Goal: Transaction & Acquisition: Subscribe to service/newsletter

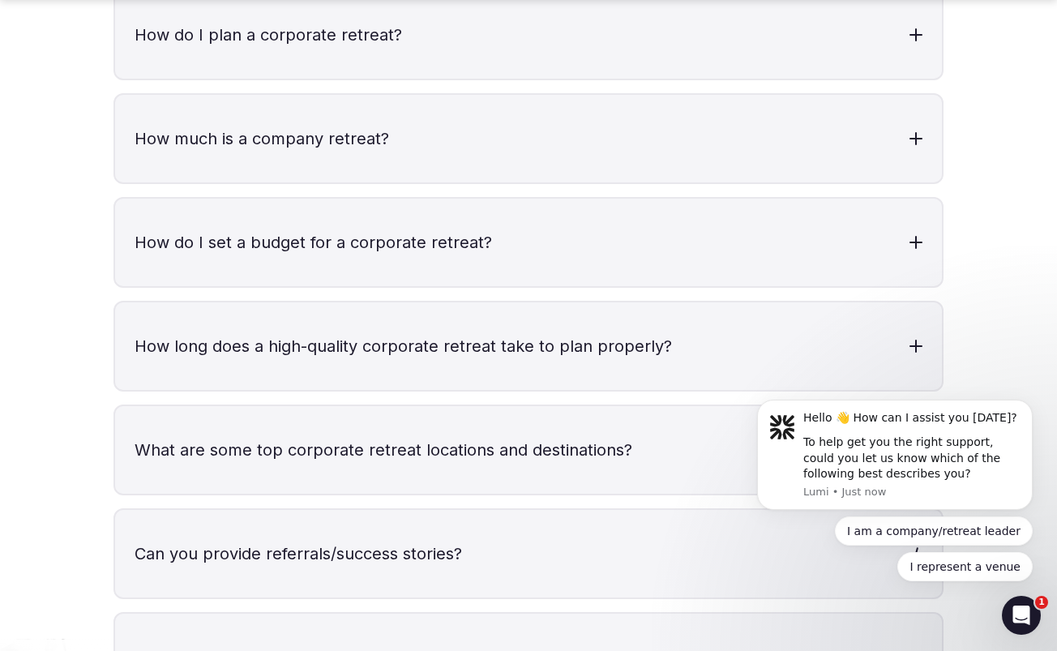
scroll to position [5322, 0]
click at [917, 650] on div at bounding box center [915, 657] width 13 height 2
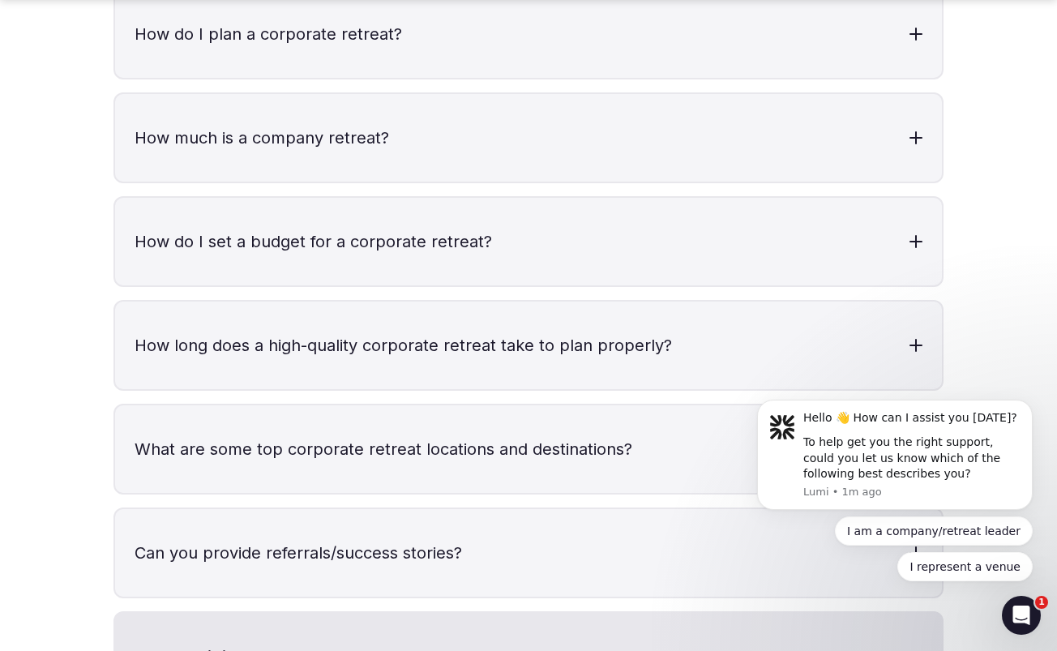
scroll to position [5600, 0]
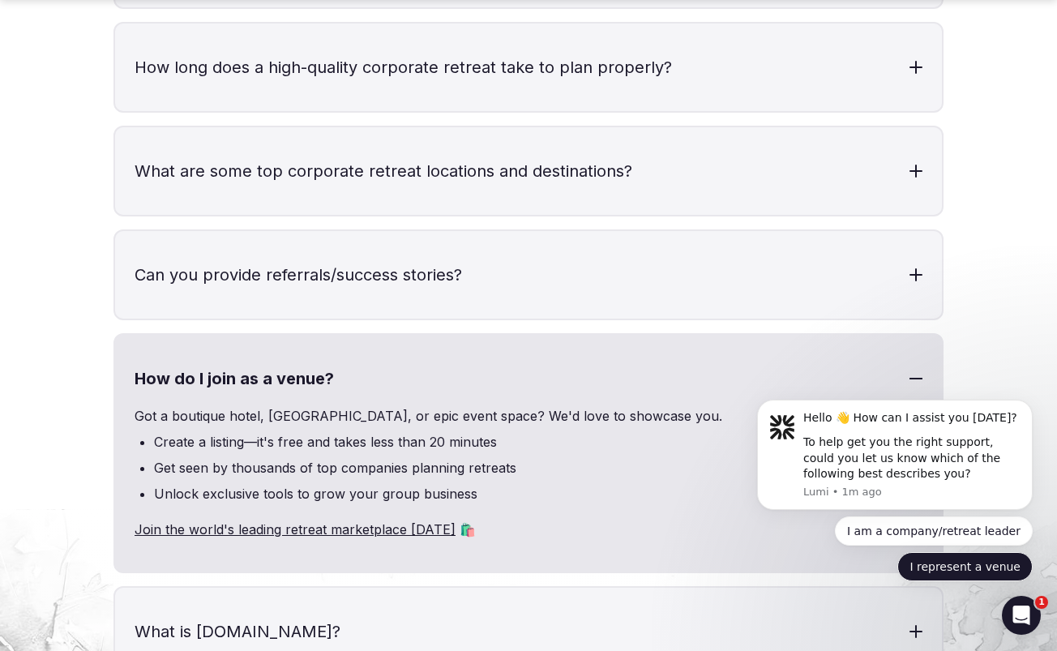
click at [984, 569] on button "I represent a venue" at bounding box center [964, 566] width 135 height 29
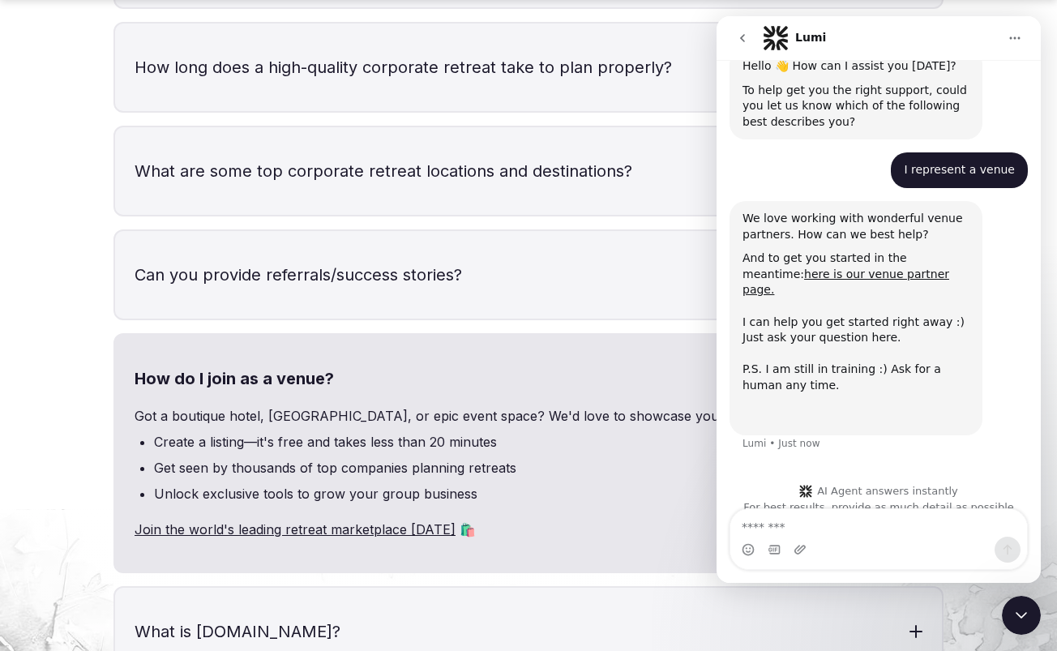
scroll to position [66, 0]
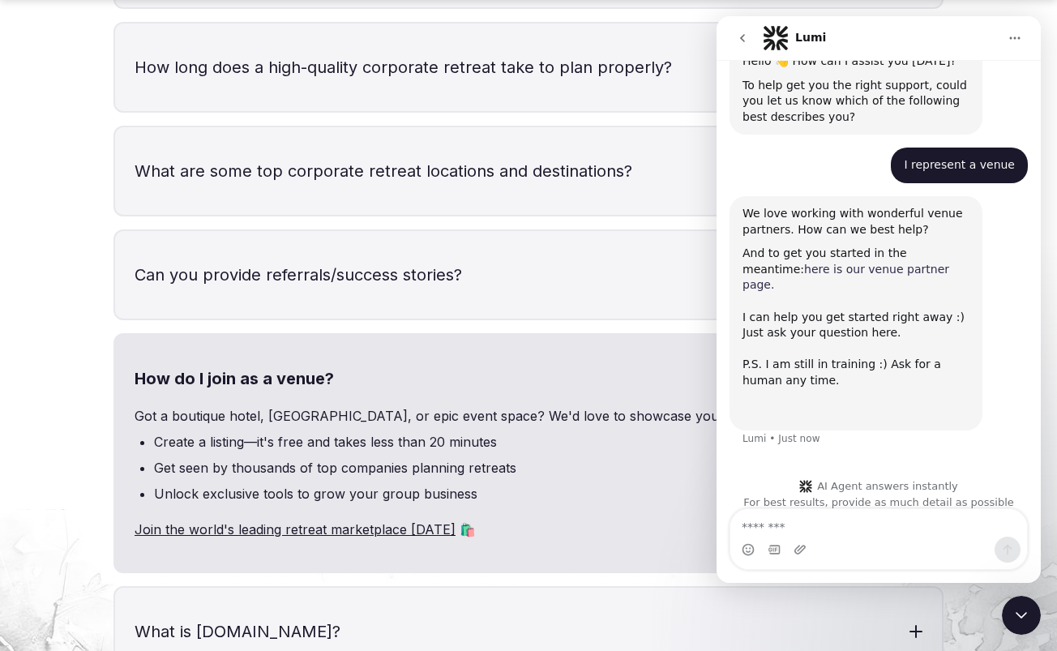
click at [820, 272] on link "here is our venue partner page." at bounding box center [846, 277] width 207 height 29
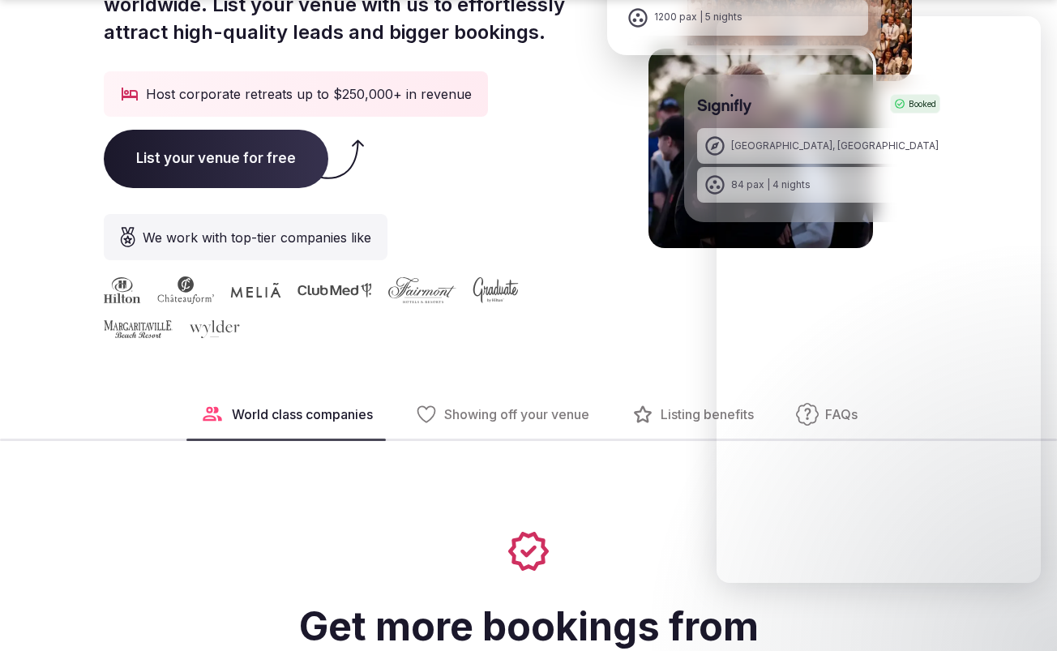
click at [644, 537] on div at bounding box center [529, 551] width 824 height 39
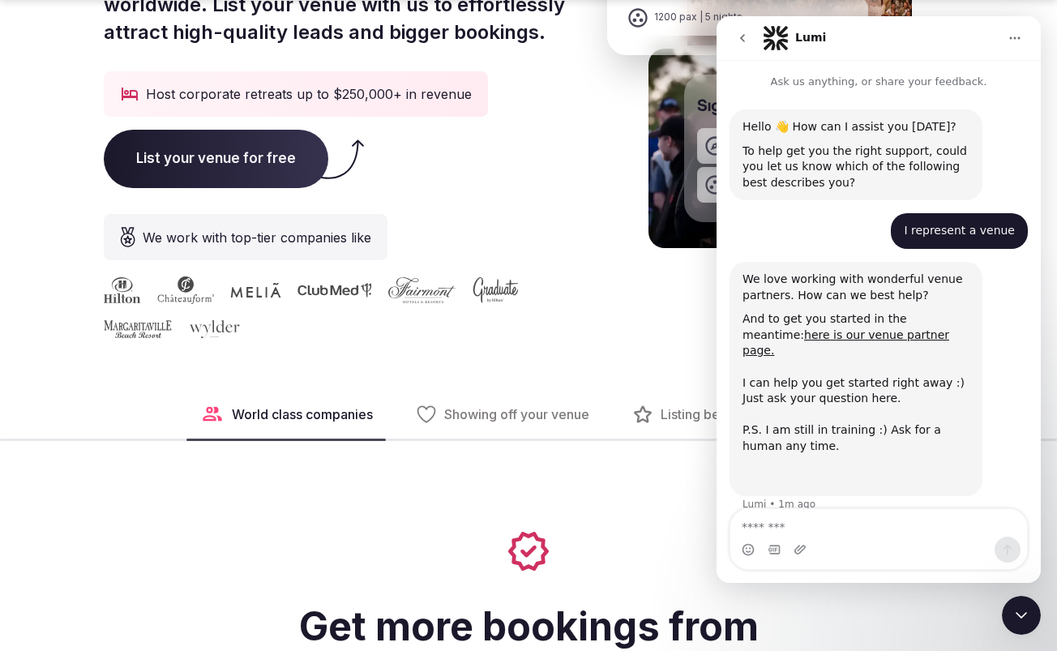
scroll to position [66, 0]
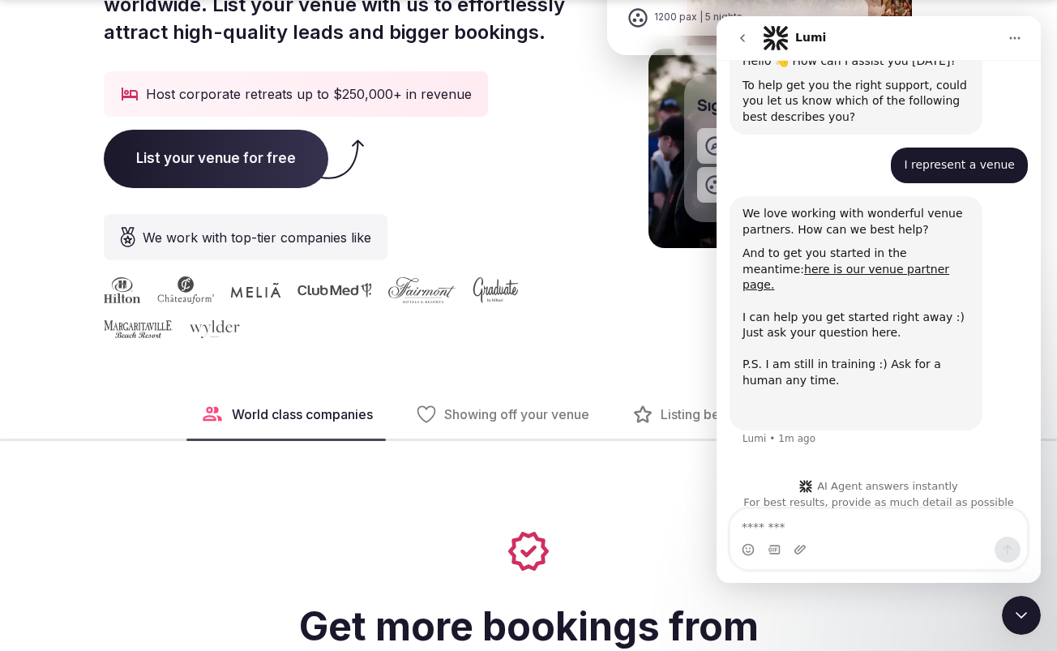
click at [1017, 607] on icon "Close Intercom Messenger" at bounding box center [1021, 615] width 19 height 19
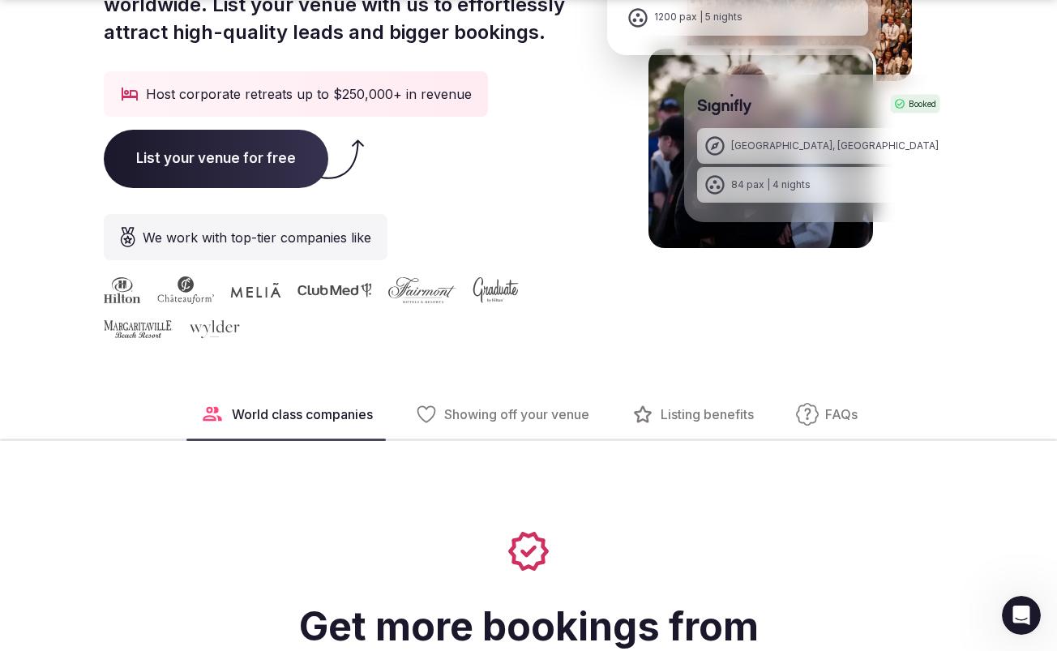
scroll to position [635, 0]
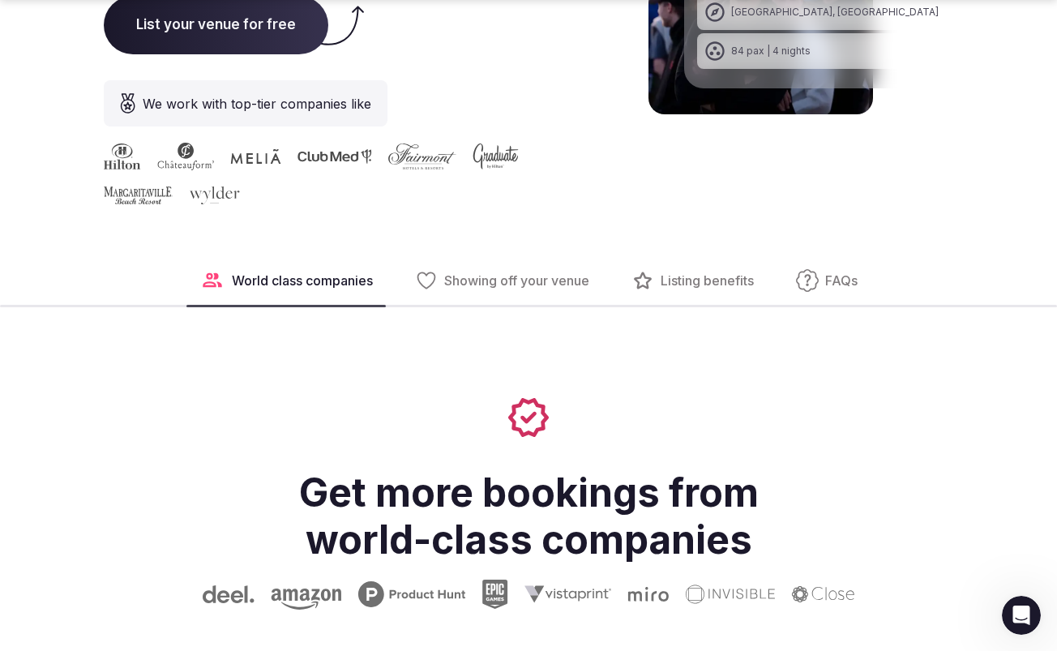
click at [491, 285] on span "Showing off your venue" at bounding box center [516, 281] width 145 height 18
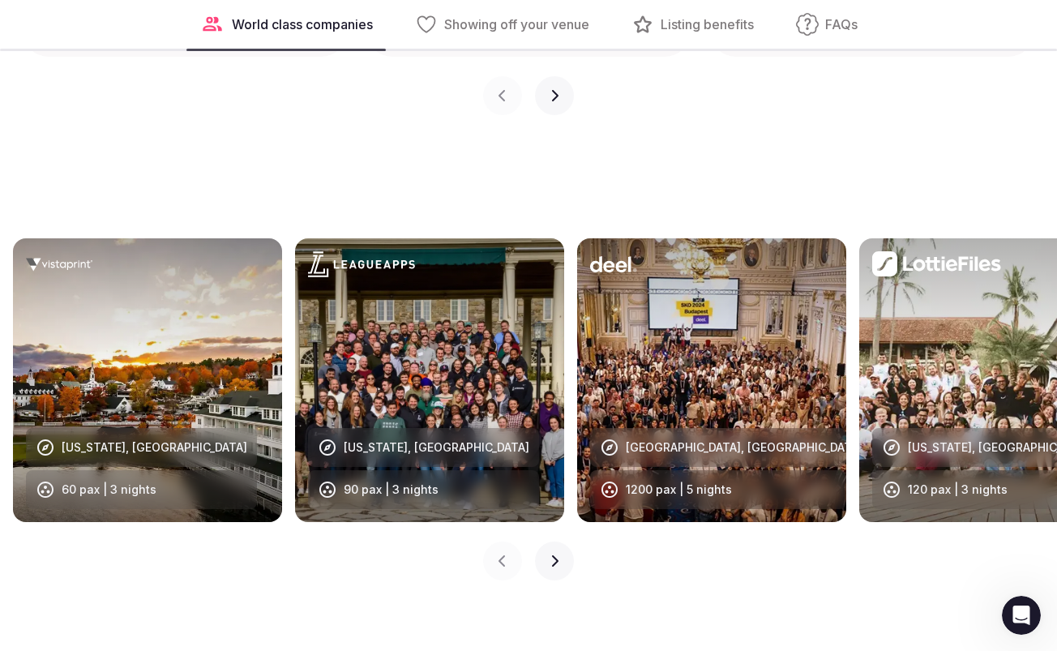
scroll to position [2198, 0]
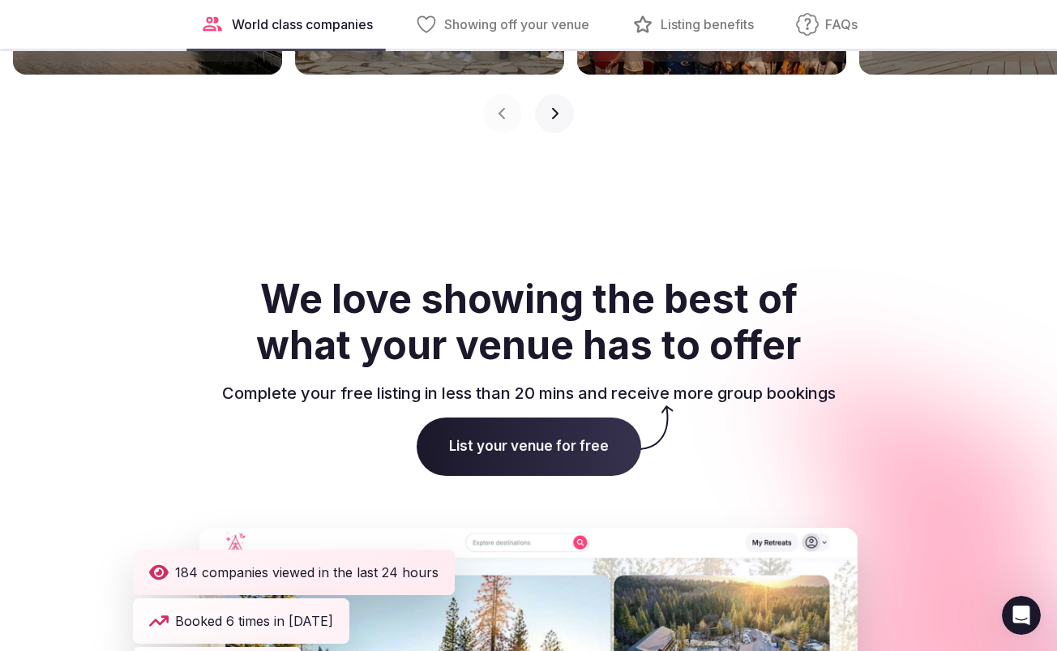
click at [567, 452] on span "List your venue for free" at bounding box center [529, 446] width 225 height 58
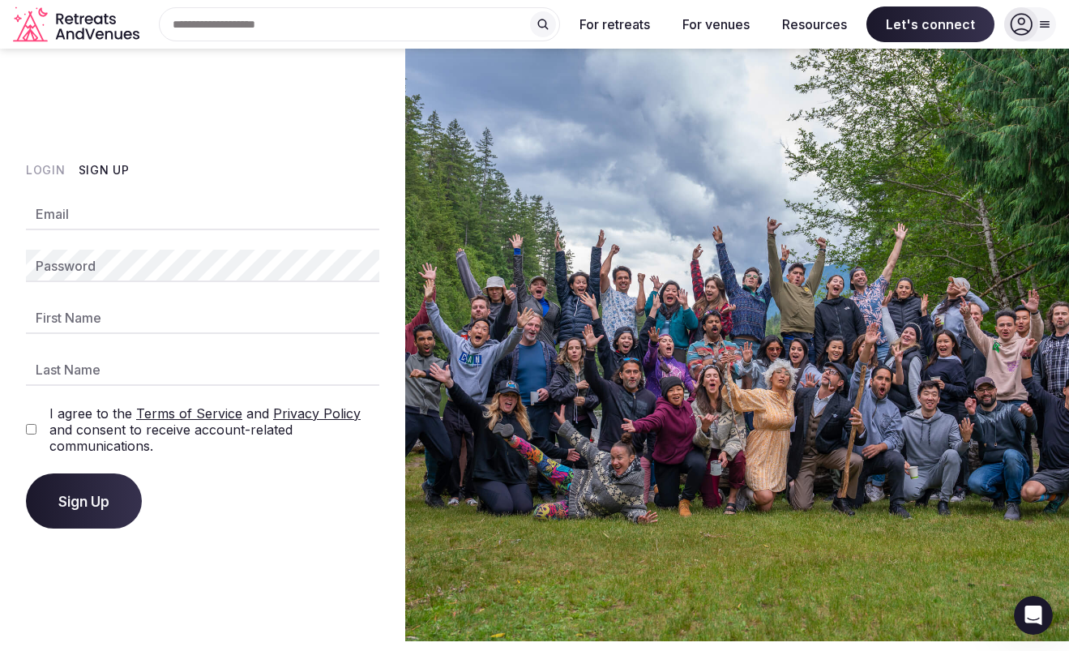
click at [1035, 619] on icon "Open Intercom Messenger" at bounding box center [1034, 615] width 27 height 27
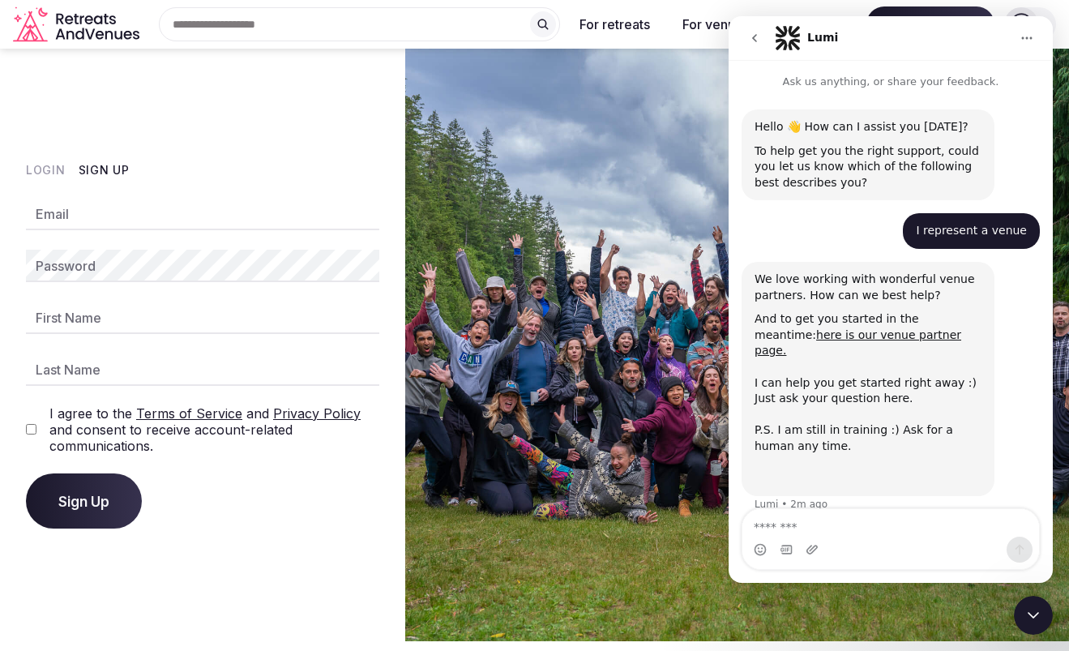
scroll to position [66, 0]
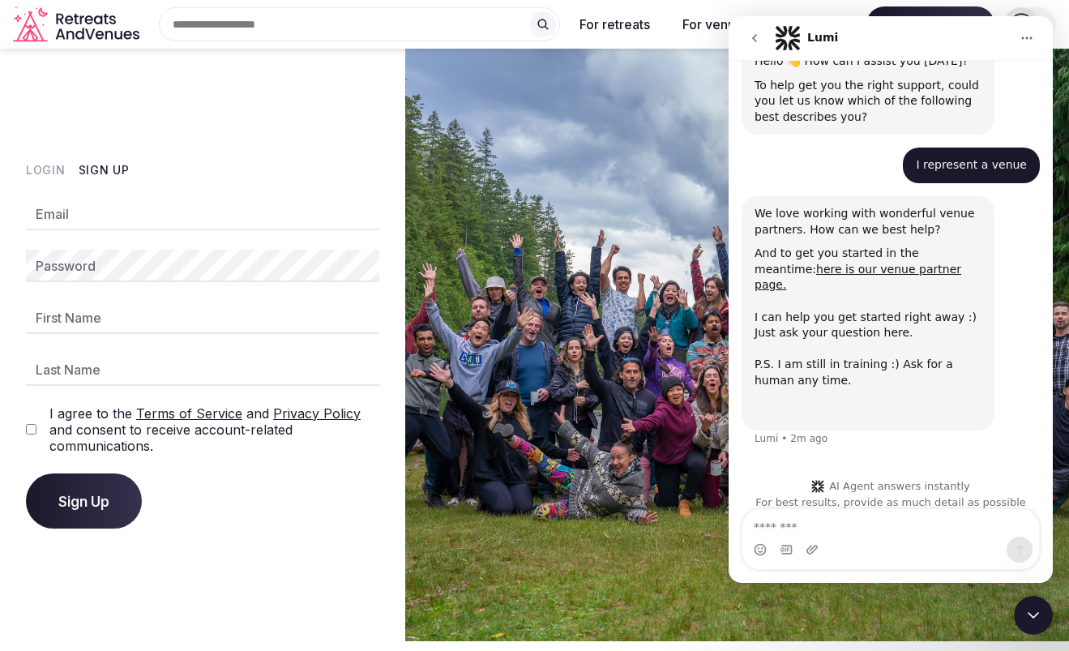
drag, startPoint x: 765, startPoint y: 530, endPoint x: 734, endPoint y: 555, distance: 39.8
click at [765, 529] on textarea "Message…" at bounding box center [891, 523] width 297 height 28
type textarea "**********"
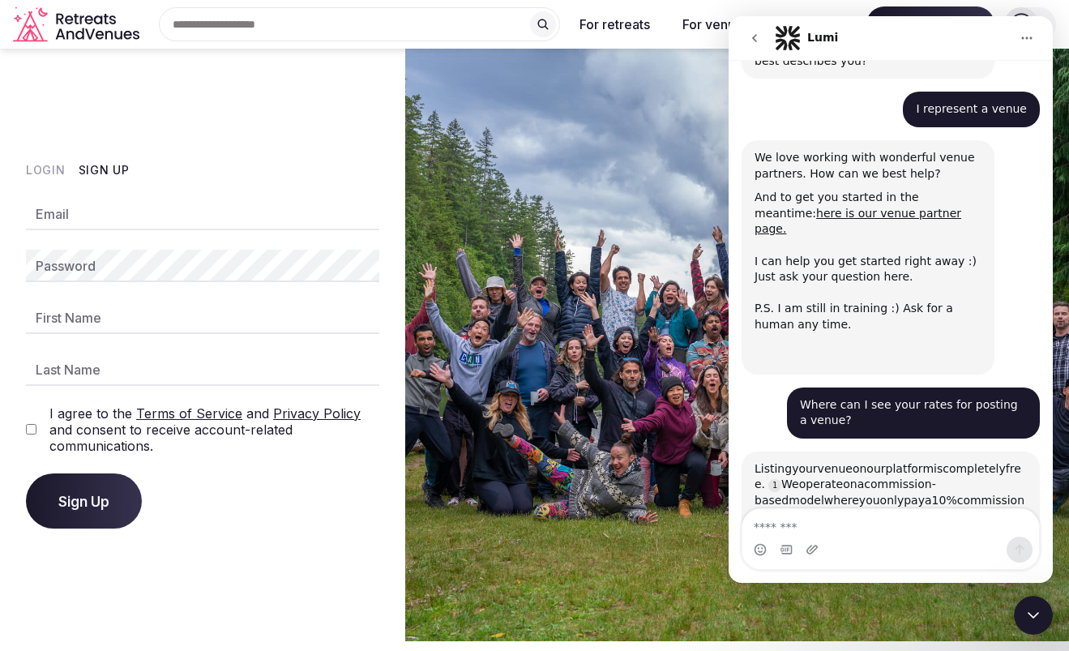
scroll to position [2, 0]
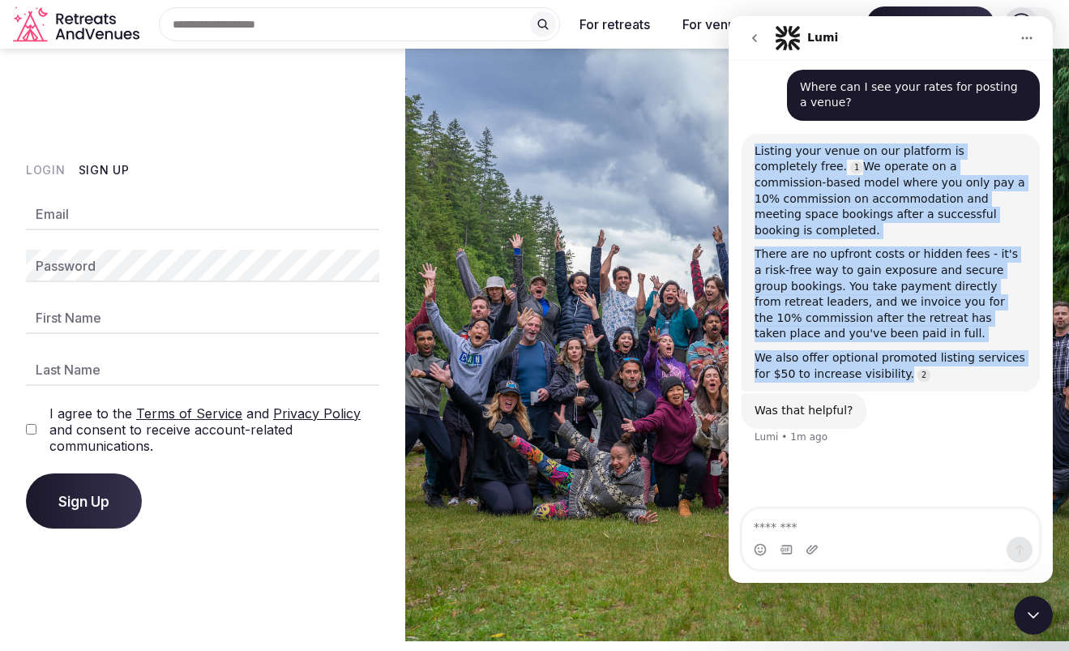
drag, startPoint x: 764, startPoint y: 162, endPoint x: 909, endPoint y: 343, distance: 231.8
click at [909, 343] on div "Listing your venue on our platform is completely free. We operate on a commissi…" at bounding box center [891, 262] width 272 height 238
copy div "Listing your venue on our platform is completely free. We operate on a commissi…"
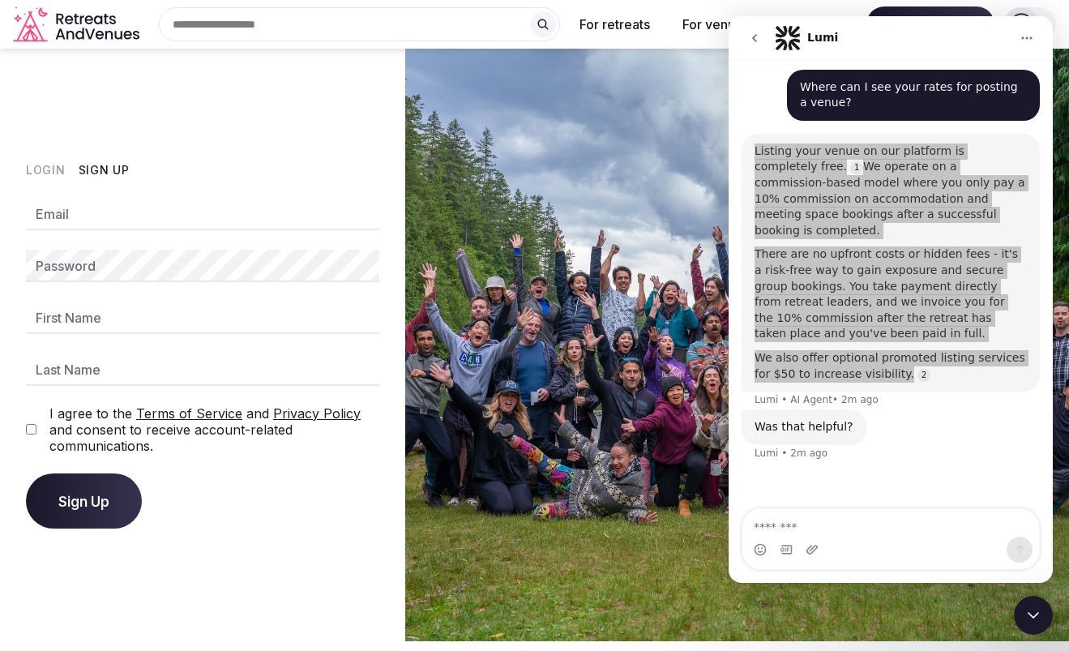
click at [89, 217] on input "Email" at bounding box center [202, 214] width 353 height 32
type input "**********"
type input "******"
click at [105, 500] on span "Sign Up" at bounding box center [83, 501] width 51 height 16
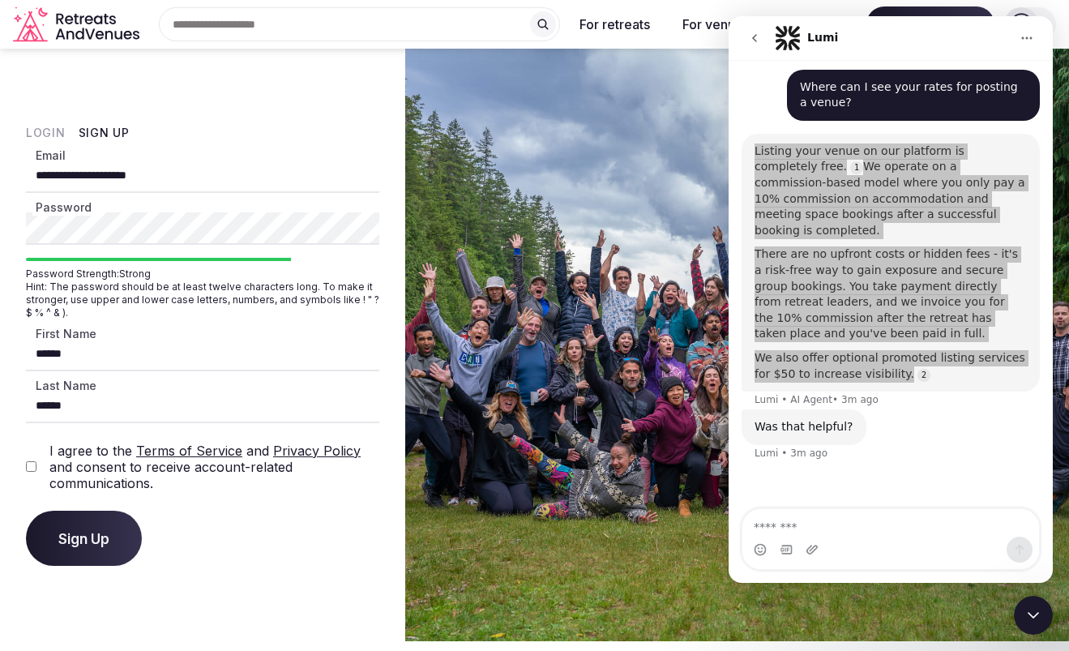
click at [71, 542] on span "Sign Up" at bounding box center [83, 538] width 51 height 16
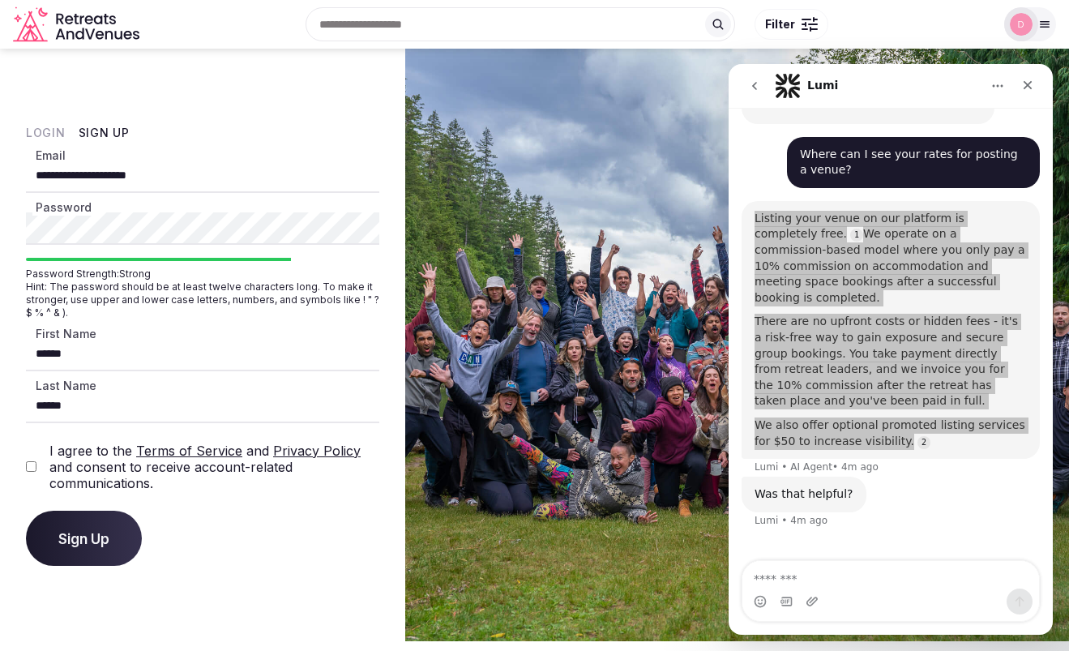
scroll to position [421, 0]
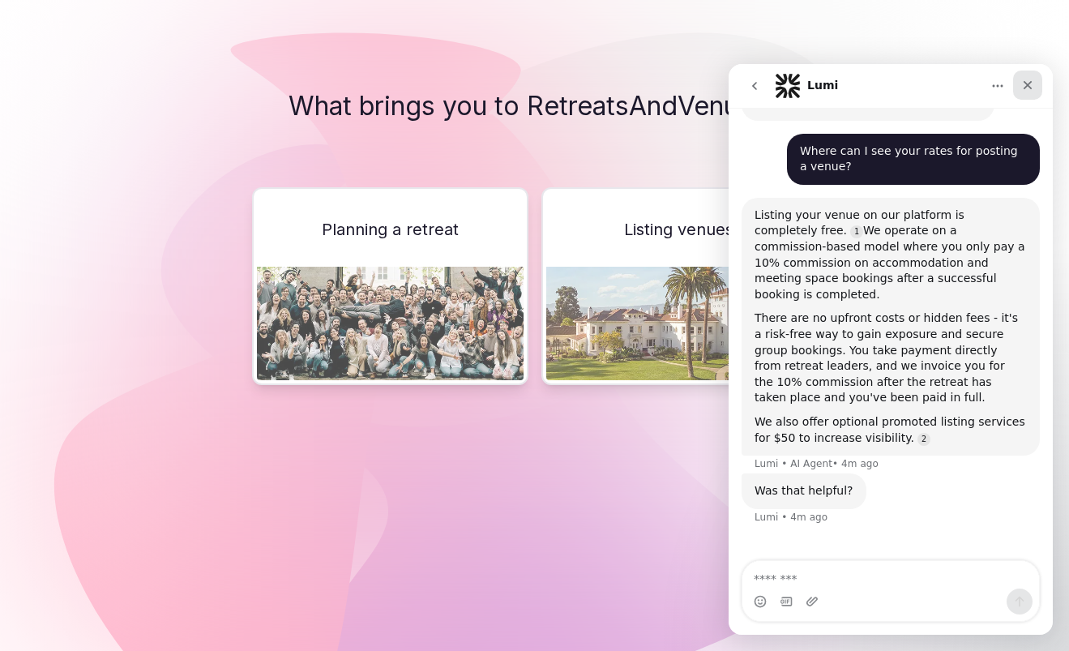
click at [1027, 86] on icon "Close" at bounding box center [1028, 85] width 9 height 9
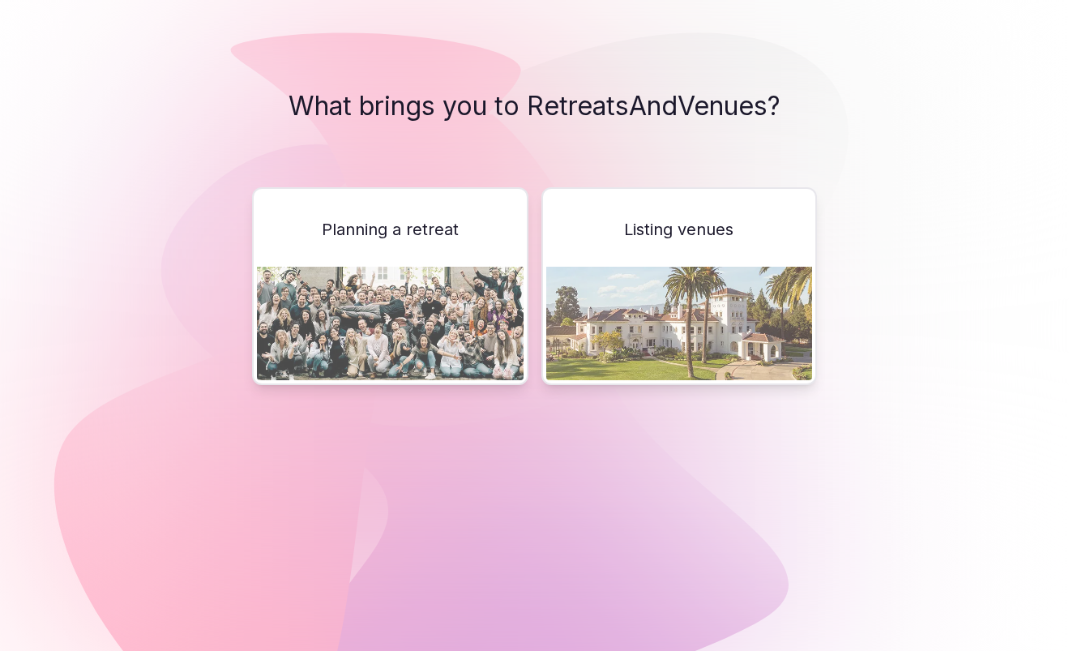
click at [675, 290] on img at bounding box center [679, 323] width 266 height 113
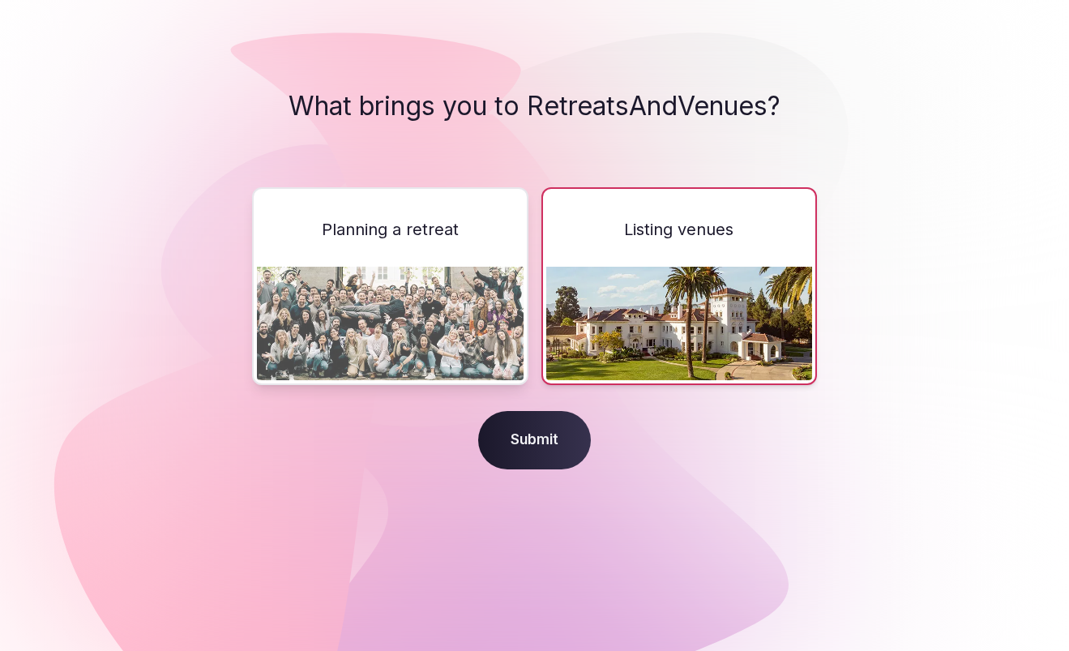
click at [538, 443] on span "Submit" at bounding box center [534, 440] width 113 height 58
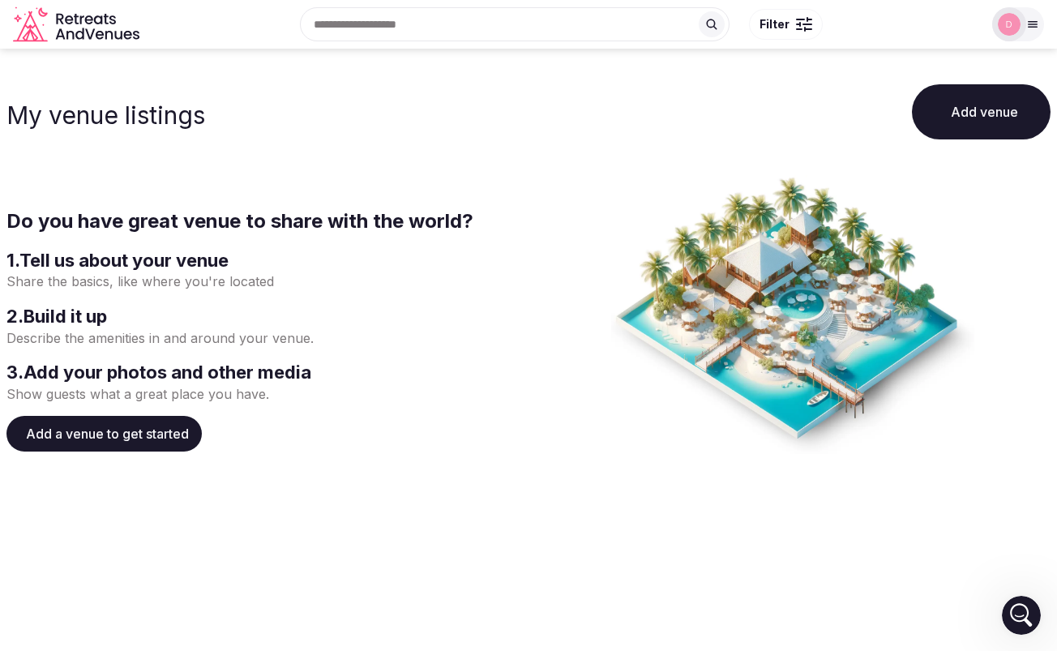
scroll to position [421, 0]
click at [420, 20] on input "text" at bounding box center [515, 24] width 430 height 34
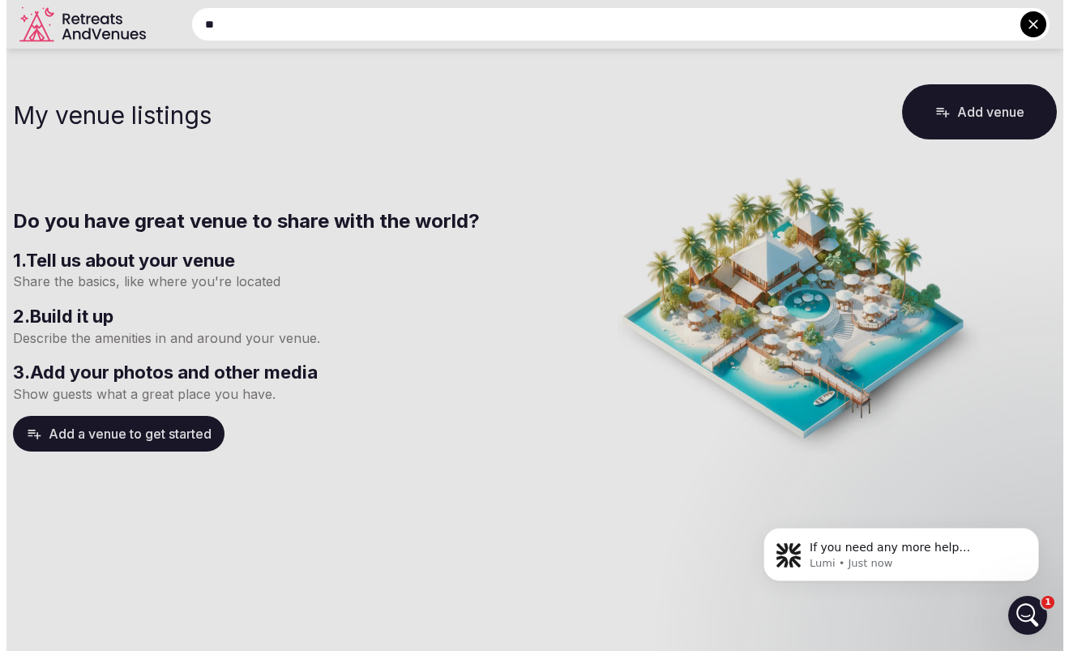
scroll to position [478, 0]
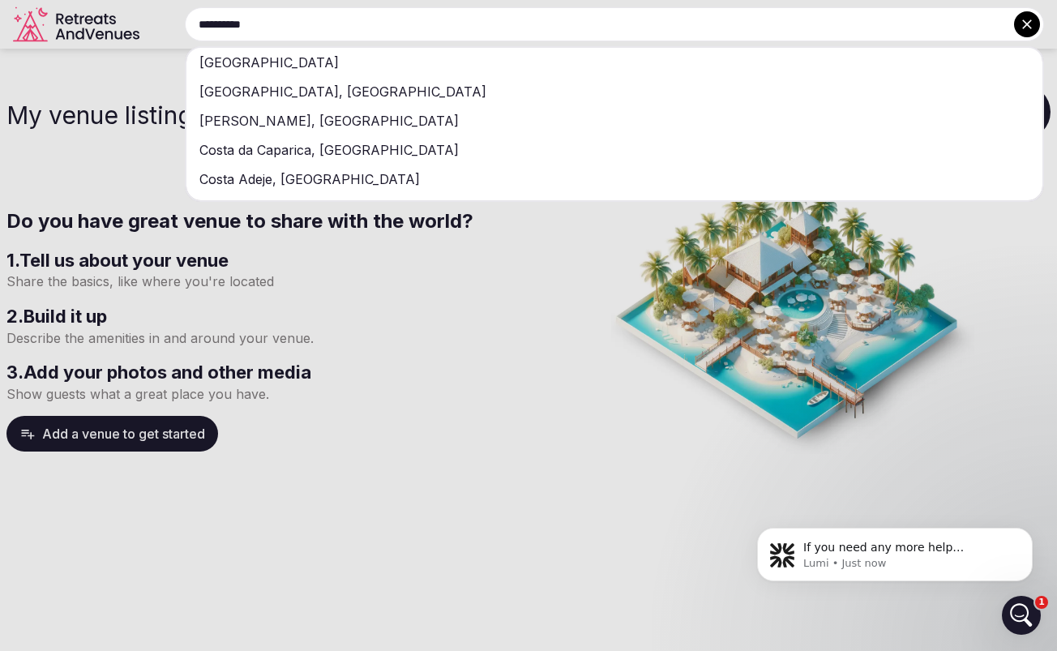
type input "**********"
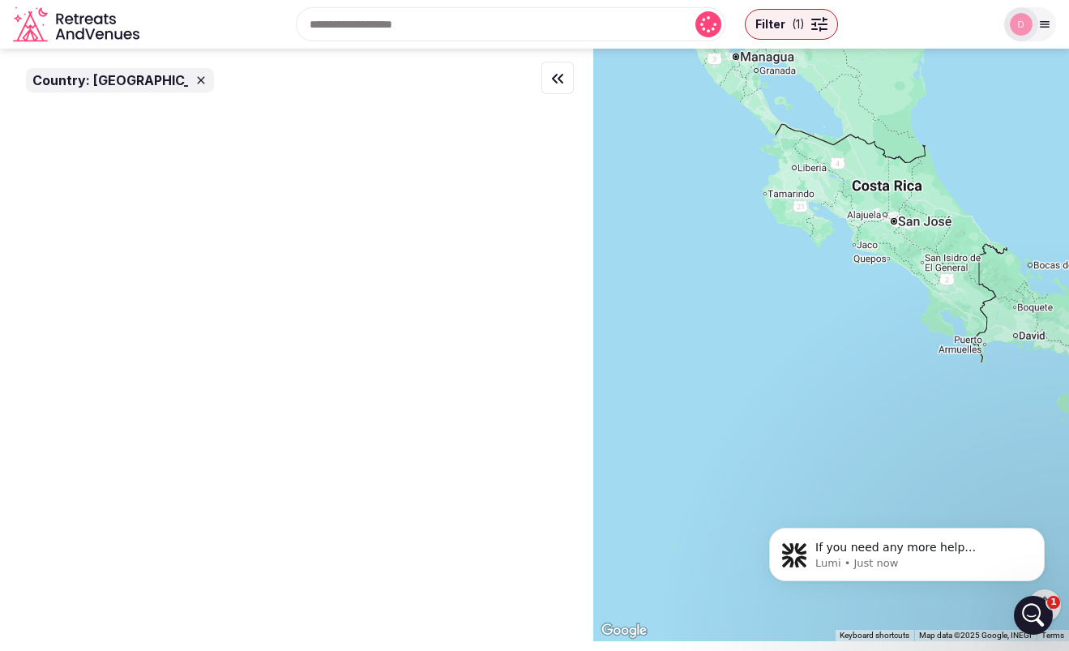
click at [1034, 616] on icon "Open Intercom Messenger" at bounding box center [1033, 615] width 11 height 13
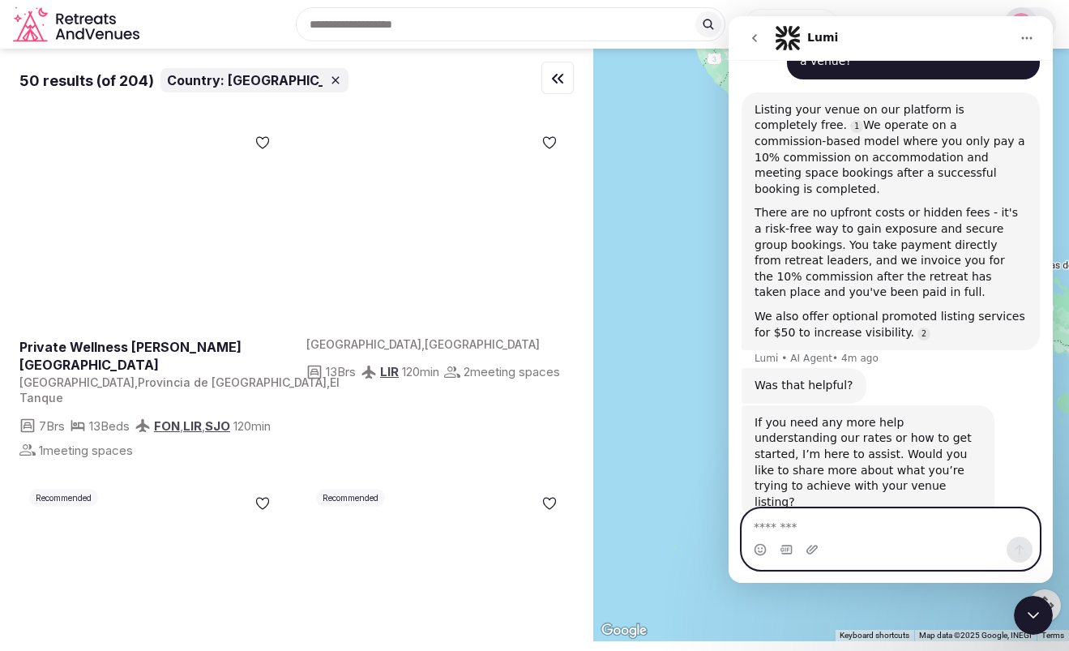
click at [761, 526] on textarea "Message…" at bounding box center [891, 523] width 297 height 28
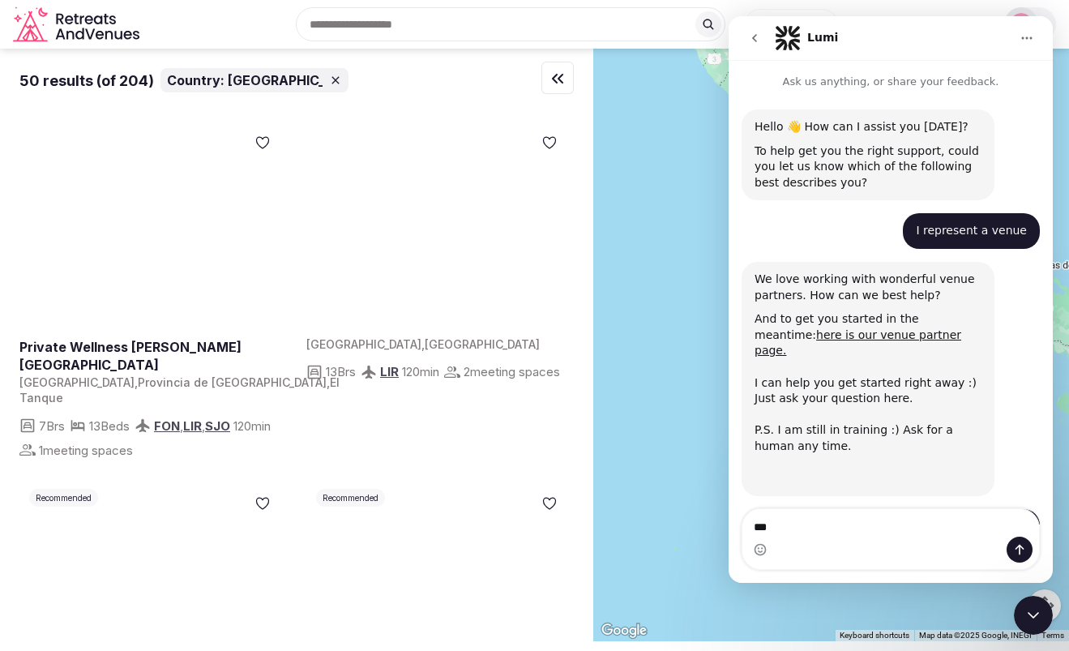
scroll to position [462, 0]
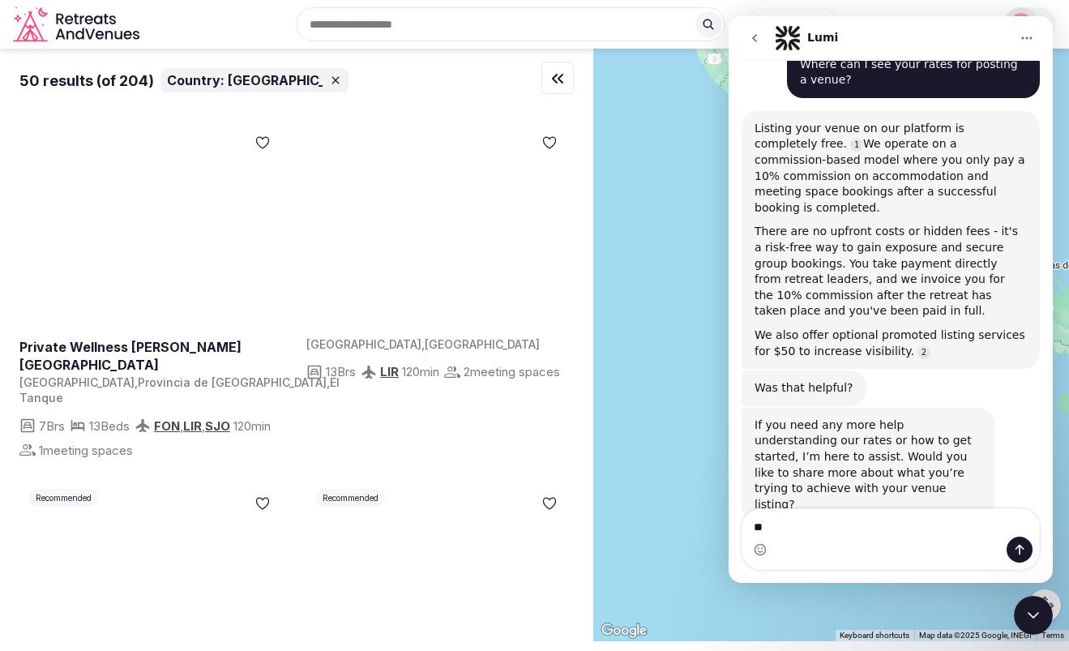
type textarea "*"
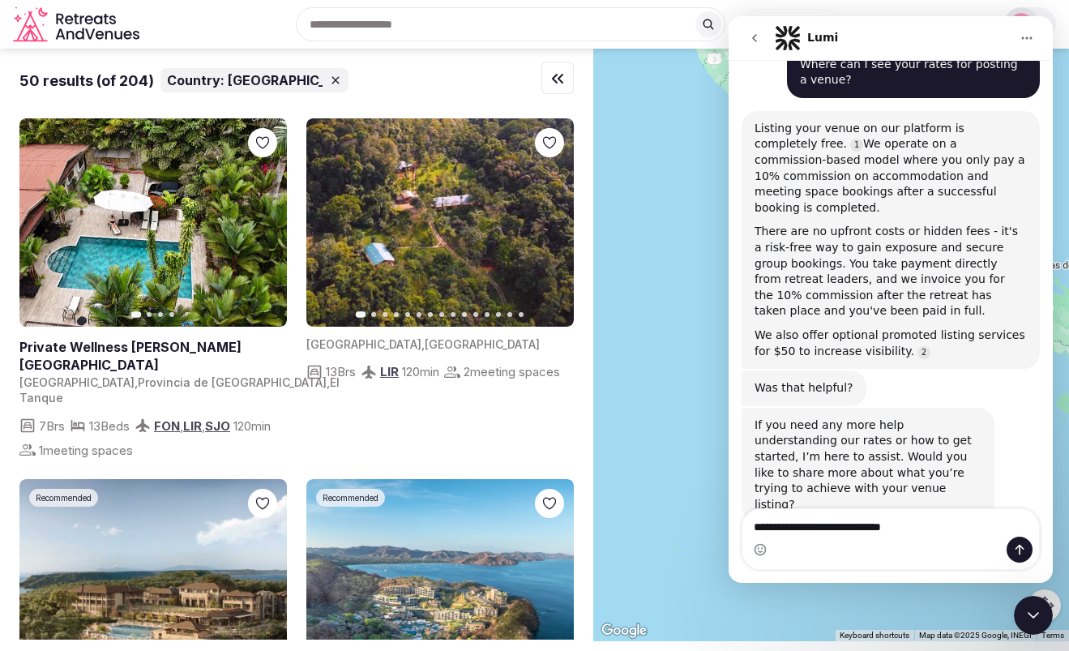
click at [840, 525] on textarea "**********" at bounding box center [891, 523] width 297 height 28
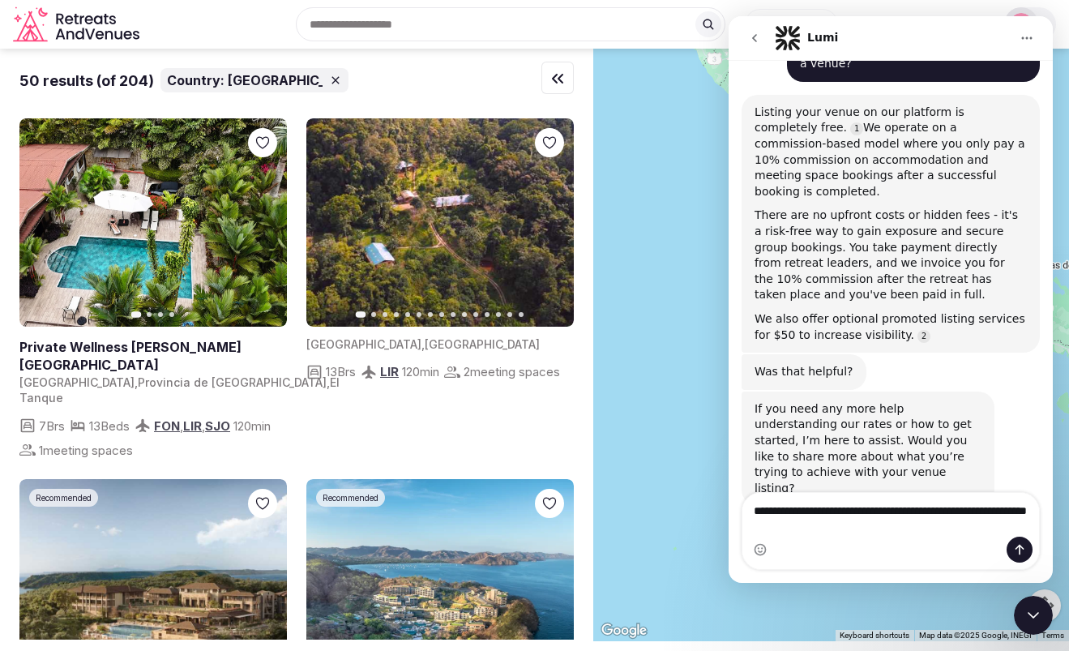
click at [882, 531] on textarea "**********" at bounding box center [891, 515] width 297 height 44
type textarea "**********"
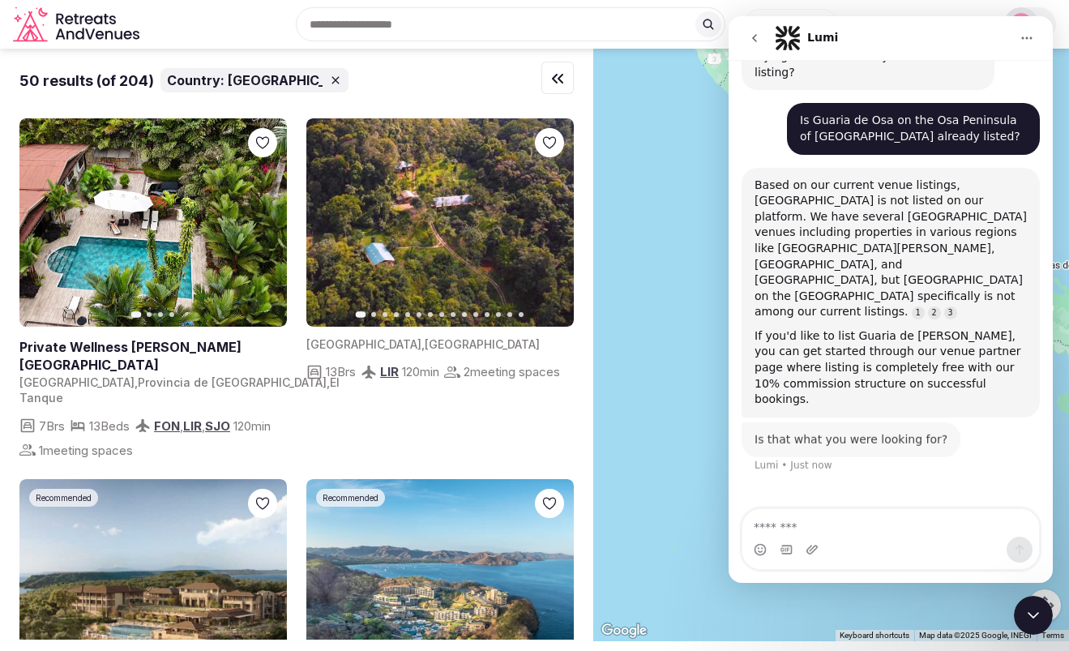
scroll to position [2, 0]
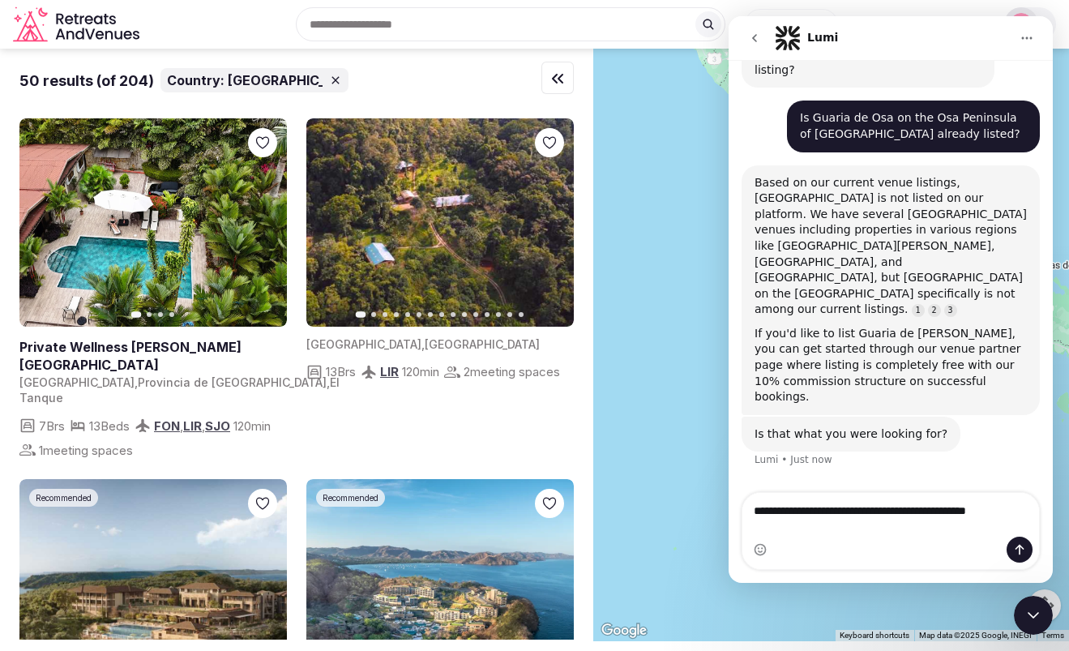
type textarea "**********"
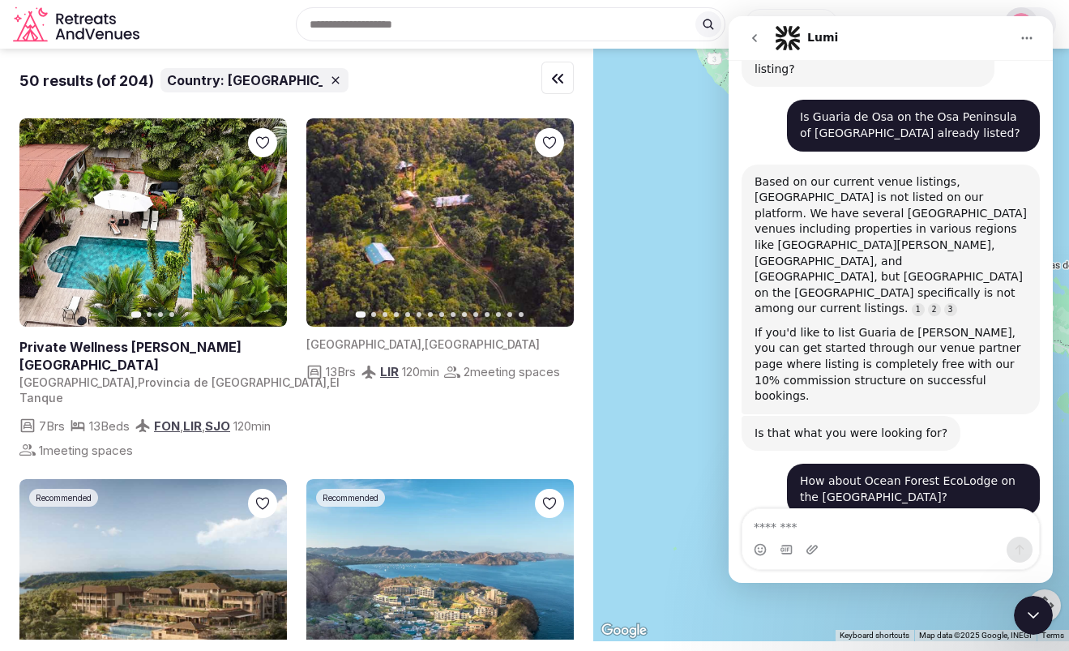
scroll to position [1210, 0]
